Goal: Task Accomplishment & Management: Manage account settings

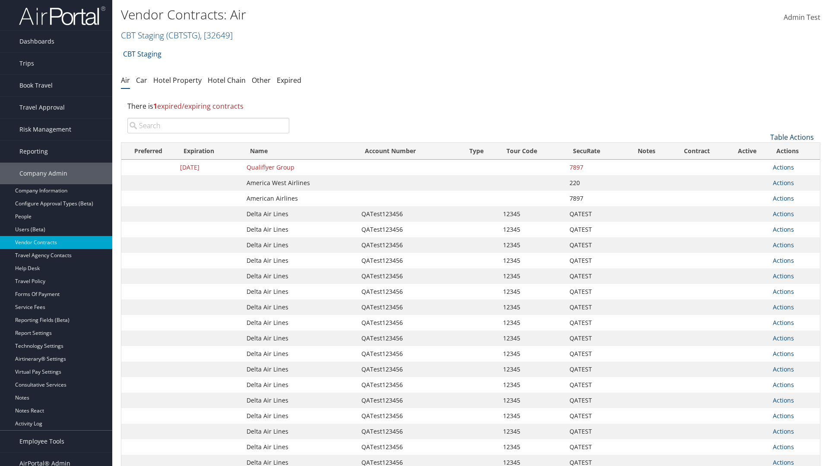
click at [792, 137] on link "Table Actions" at bounding box center [792, 137] width 44 height 9
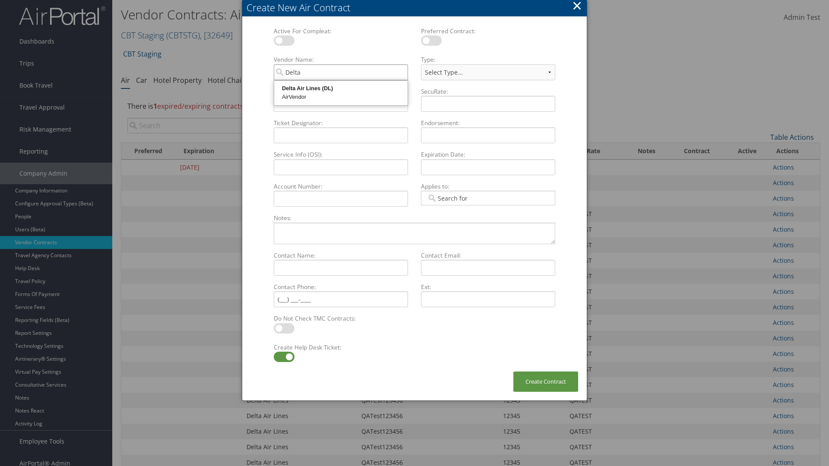
type input "Delta Air Lines"
select select "[object Object]"
type input "Delta Air Lines"
type input "QATest123456"
type input "12345"
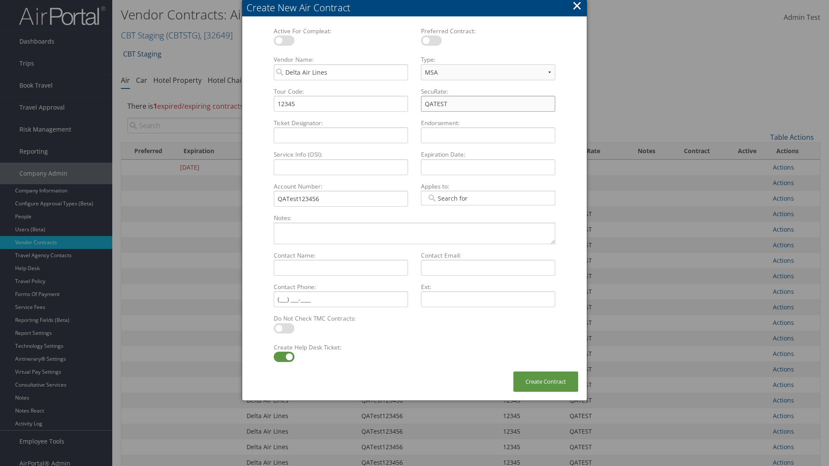
type input "QATEST"
click at [284, 357] on label at bounding box center [284, 357] width 21 height 10
click at [284, 357] on input "checkbox" at bounding box center [281, 359] width 6 height 6
checkbox input "false"
click at [546, 382] on button "Create Contract" at bounding box center [545, 382] width 65 height 20
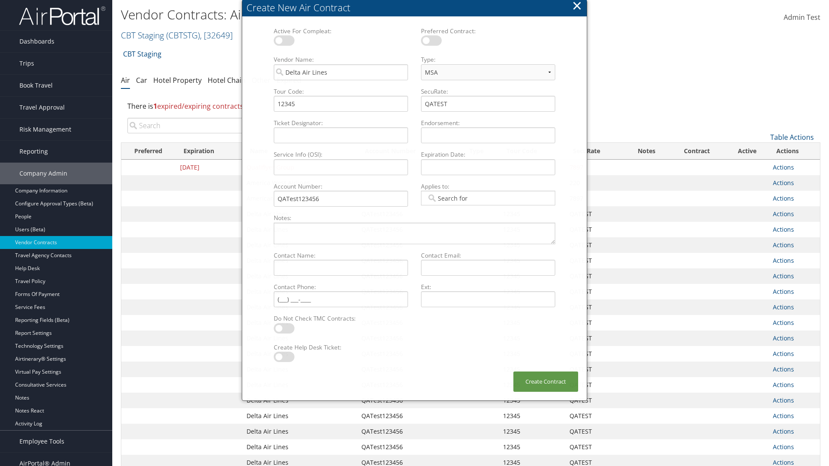
click at [208, 118] on input "search" at bounding box center [208, 126] width 162 height 16
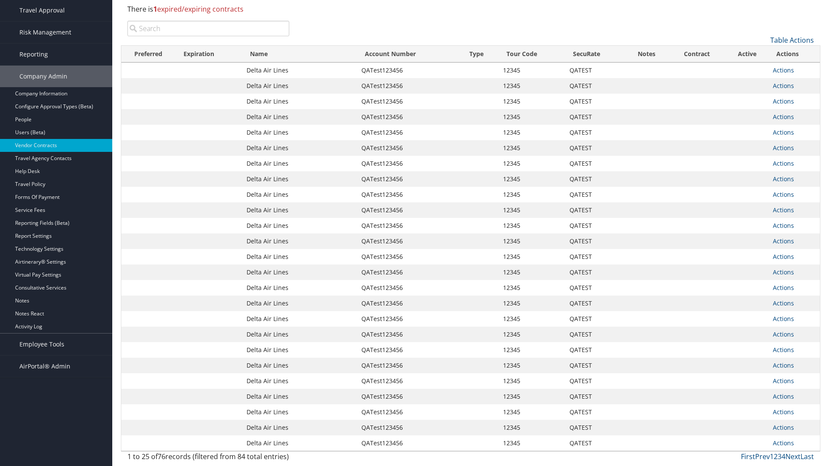
type input "QATest123456"
click at [208, 28] on input "search" at bounding box center [208, 29] width 162 height 16
type input "Delta Air Lines"
click at [208, 28] on input "search" at bounding box center [208, 29] width 162 height 16
type input "QATest123456"
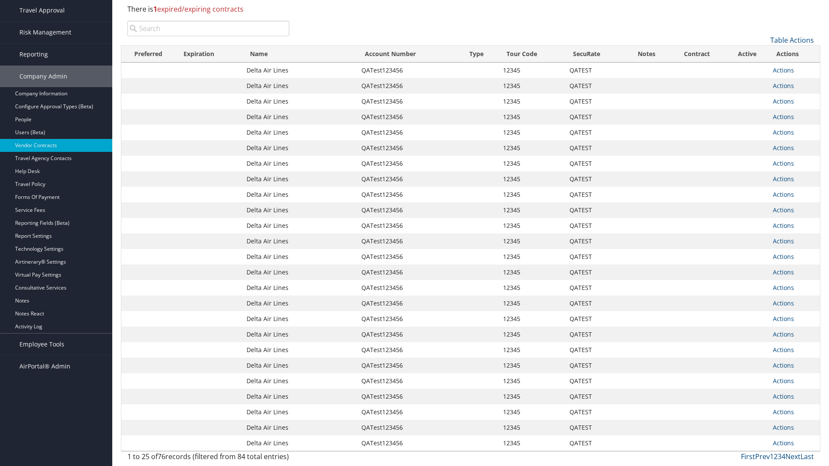
click at [208, 28] on input "search" at bounding box center [208, 29] width 162 height 16
type input "12345"
click at [208, 28] on input "search" at bounding box center [208, 29] width 162 height 16
click at [208, 28] on input "QATEST" at bounding box center [208, 29] width 162 height 16
type input "QATest123456"
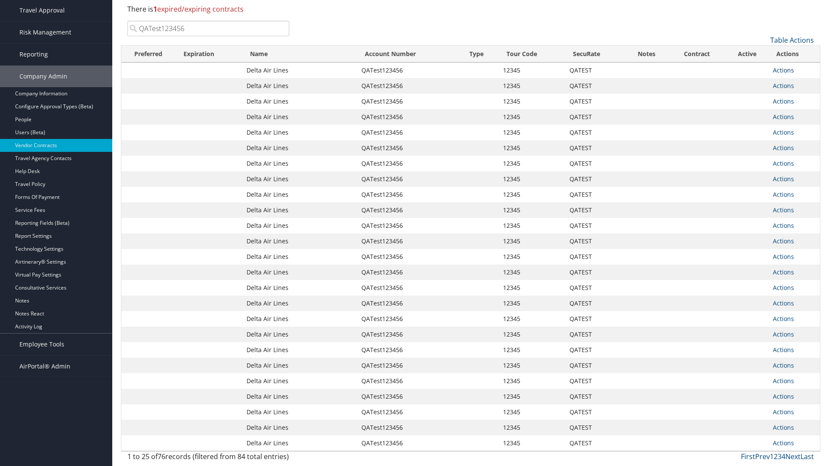
click at [783, 70] on link "Actions" at bounding box center [783, 70] width 21 height 8
click at [798, 112] on link "Delete" at bounding box center [798, 112] width 50 height 15
